Goal: Task Accomplishment & Management: Complete application form

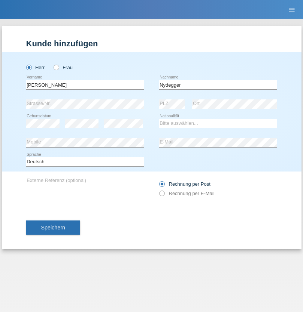
type input "Nydegger"
select select "CH"
select select "en"
radio input "true"
click at [85, 85] on input "text" at bounding box center [85, 84] width 118 height 9
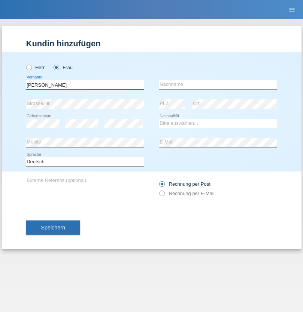
type input "Corinne"
click at [218, 85] on input "text" at bounding box center [218, 84] width 118 height 9
type input "Nydegger"
select select "CH"
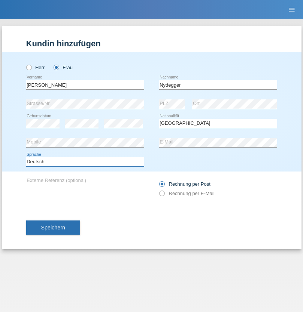
select select "en"
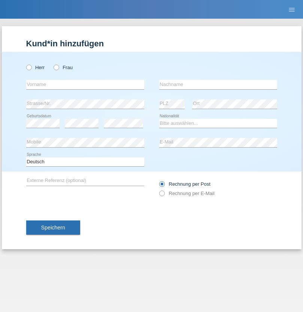
radio input "true"
click at [85, 85] on input "text" at bounding box center [85, 84] width 118 height 9
type input "Goekhan"
click at [218, 85] on input "text" at bounding box center [218, 84] width 118 height 9
type input "Akarsu"
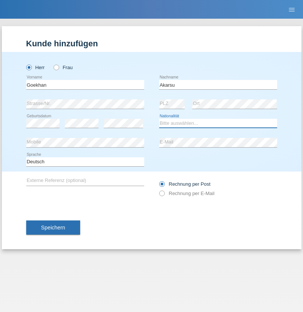
select select "AT"
select select "C"
select select "01"
select select "05"
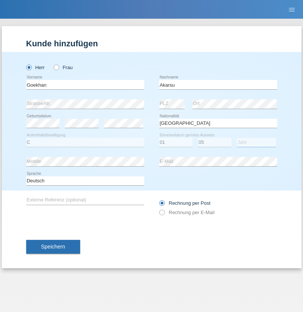
select select "2021"
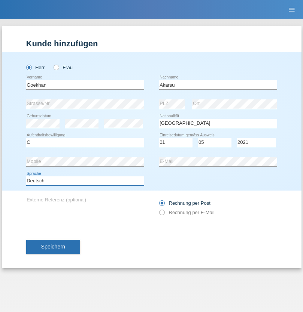
select select "en"
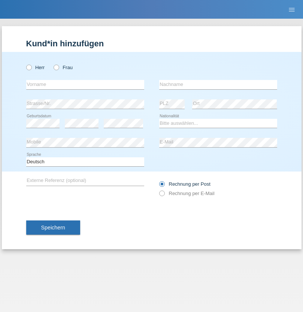
radio input "true"
click at [85, 85] on input "text" at bounding box center [85, 84] width 118 height 9
type input "Daniele"
click at [218, 85] on input "text" at bounding box center [218, 84] width 118 height 9
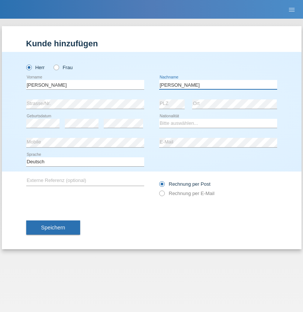
type input "Daniele"
select select "IT"
select select "C"
select select "22"
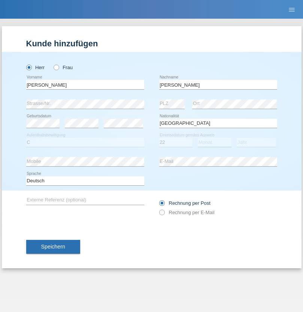
select select "06"
select select "1964"
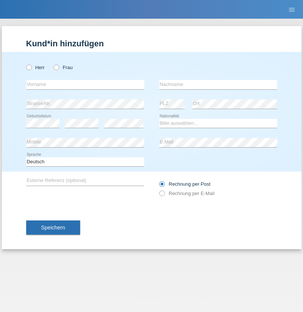
radio input "true"
click at [85, 85] on input "text" at bounding box center [85, 84] width 118 height 9
type input "Carnevale"
click at [218, 85] on input "text" at bounding box center [218, 84] width 118 height 9
type input "Alessio"
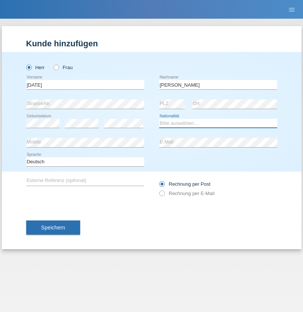
select select "IT"
select select "C"
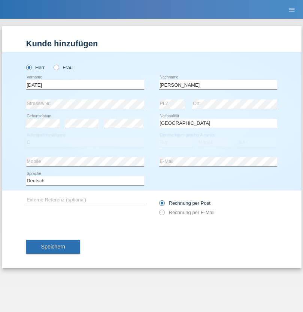
select select "01"
select select "05"
select select "2021"
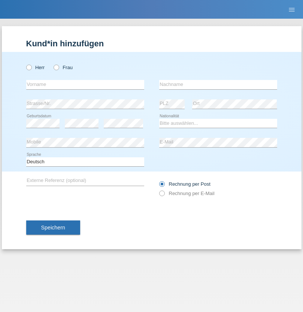
radio input "true"
click at [85, 85] on input "text" at bounding box center [85, 84] width 118 height 9
type input "Claudiu Marian"
click at [218, 85] on input "text" at bounding box center [218, 84] width 118 height 9
type input "Cislariu"
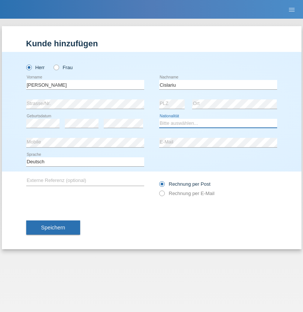
select select "CH"
radio input "true"
select select "CH"
radio input "true"
click at [85, 85] on input "text" at bounding box center [85, 84] width 118 height 9
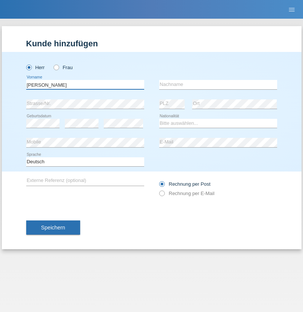
type input "[PERSON_NAME]"
click at [218, 85] on input "text" at bounding box center [218, 84] width 118 height 9
type input "Kappelmayer"
select select "MG"
select select "C"
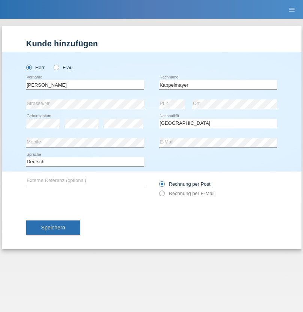
select select "31"
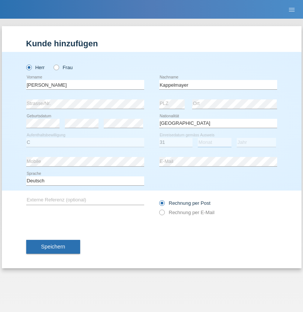
select select "08"
select select "2021"
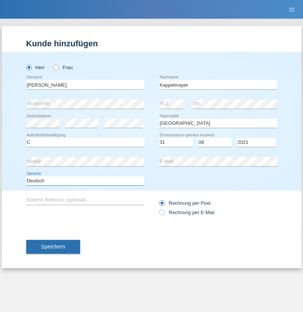
select select "en"
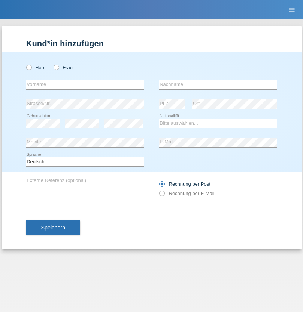
radio input "true"
click at [85, 85] on input "text" at bounding box center [85, 84] width 118 height 9
type input "firat"
click at [218, 85] on input "text" at bounding box center [218, 84] width 118 height 9
type input "kara"
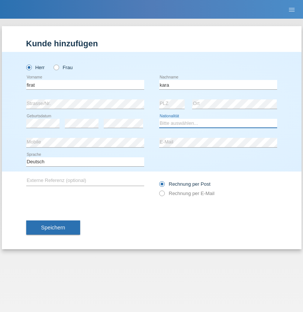
select select "CH"
radio input "true"
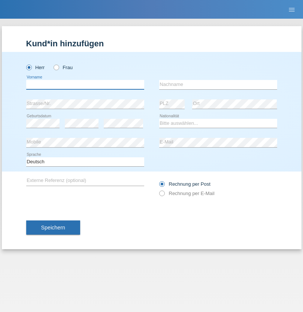
click at [85, 85] on input "text" at bounding box center [85, 84] width 118 height 9
type input "[PERSON_NAME]"
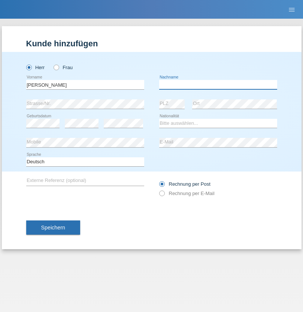
click at [218, 85] on input "text" at bounding box center [218, 84] width 118 height 9
type input "Panda nzinga"
select select "MN"
select select "C"
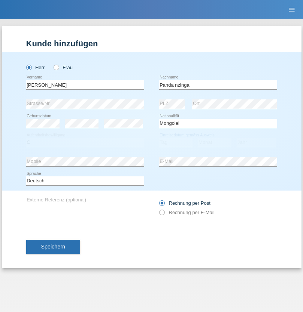
select select "28"
select select "11"
select select "2001"
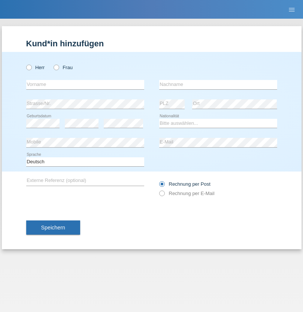
radio input "true"
select select "HU"
select select "C"
select select "30"
select select "10"
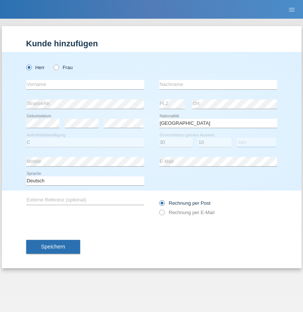
select select "2021"
